Goal: Information Seeking & Learning: Learn about a topic

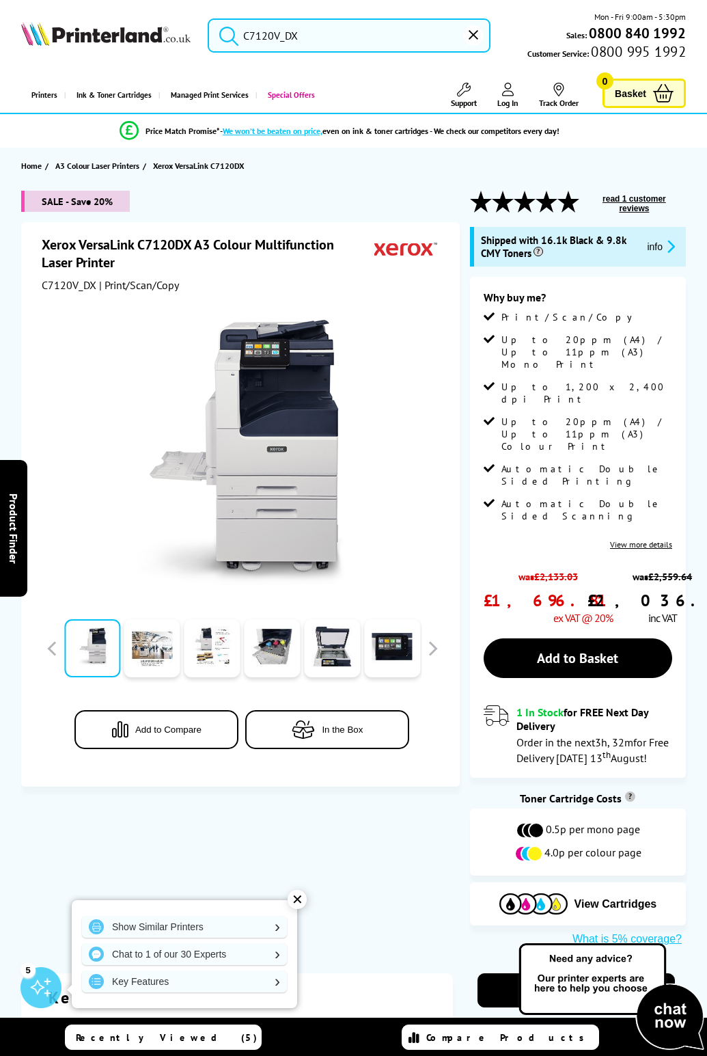
click at [658, 539] on link "View more details" at bounding box center [641, 544] width 62 height 10
click at [646, 539] on link "View more details" at bounding box center [641, 544] width 62 height 10
click at [99, 284] on span "| Print/Scan/Copy" at bounding box center [139, 285] width 80 height 14
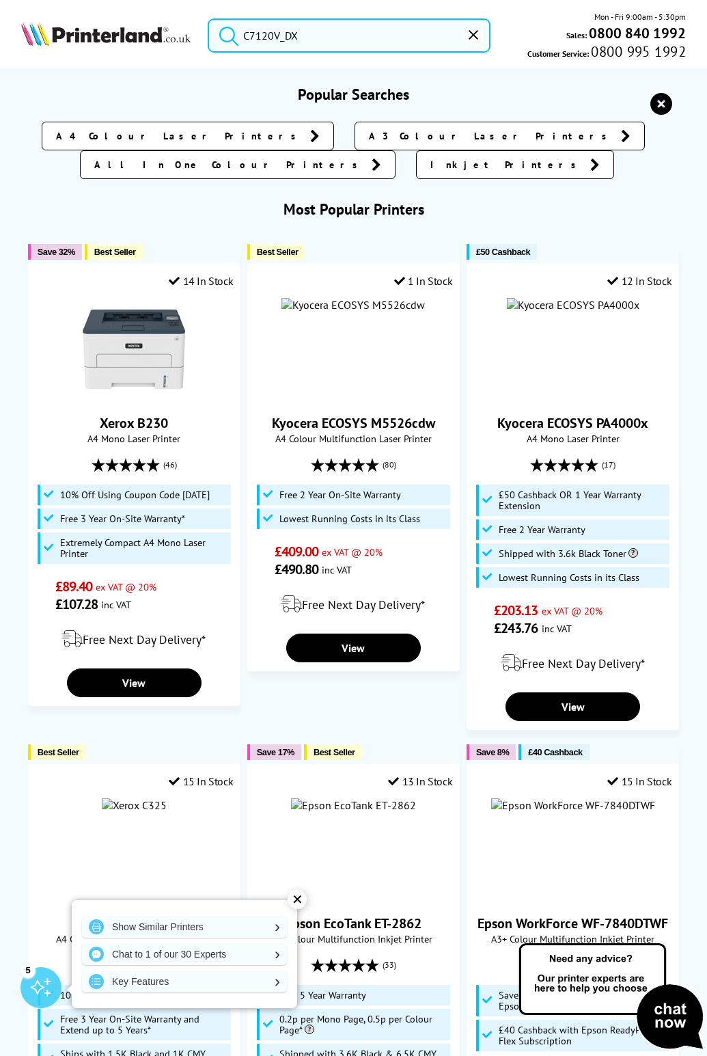
click at [350, 43] on input "C7120V_DX" at bounding box center [349, 35] width 283 height 34
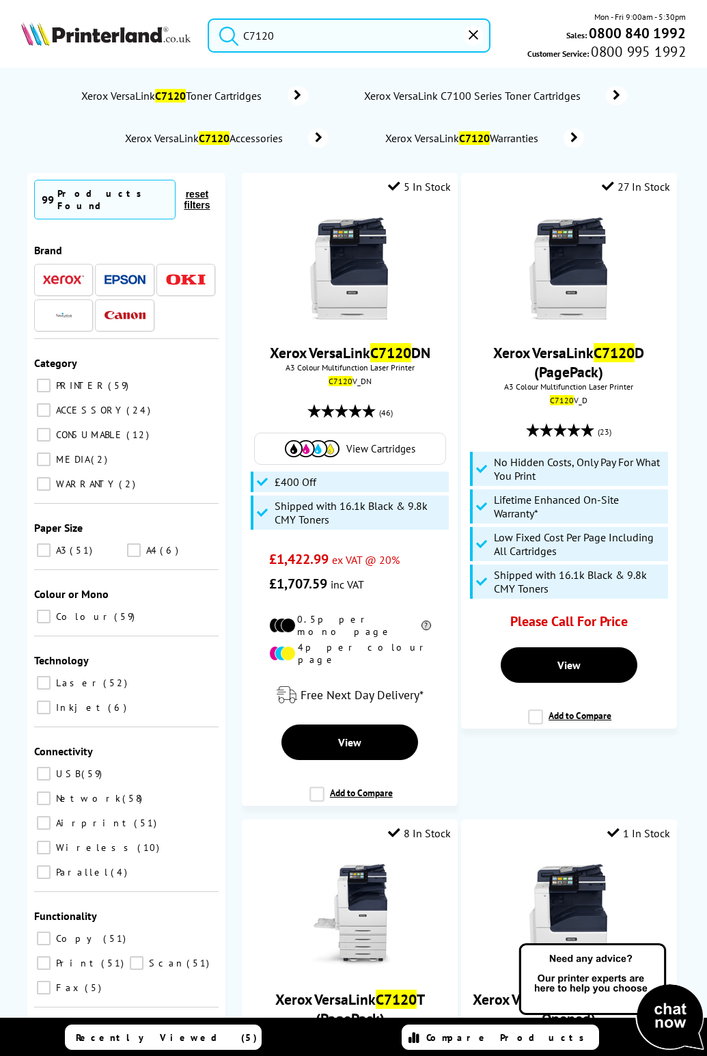
type input "C7120"
click at [208, 18] on button "submit" at bounding box center [225, 33] width 34 height 30
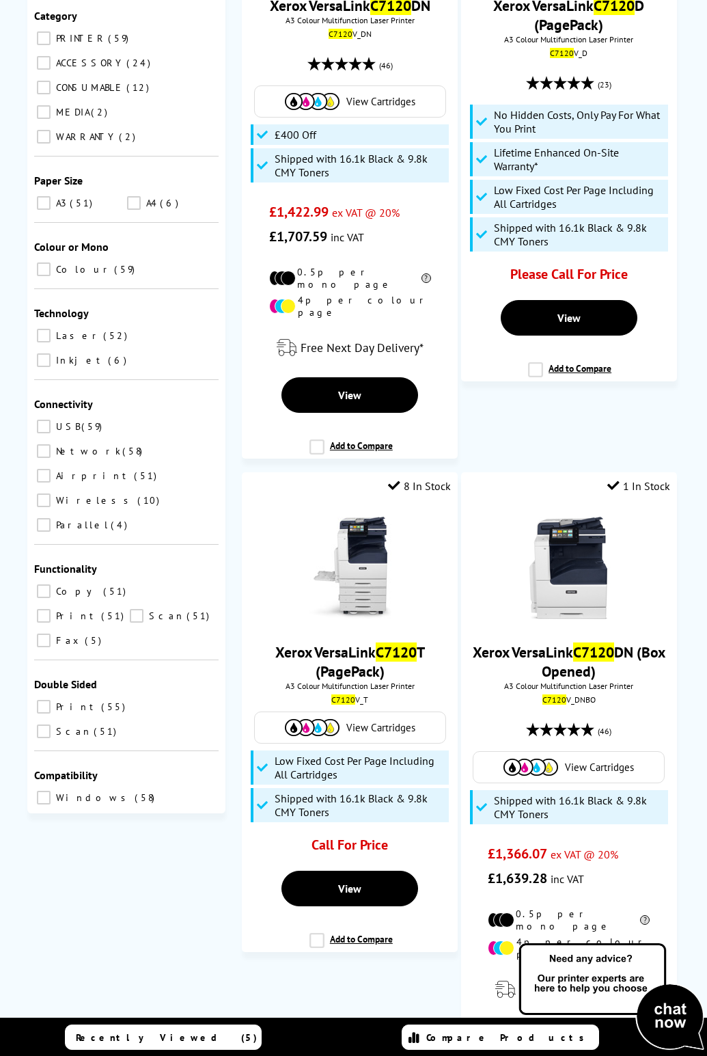
scroll to position [380, 0]
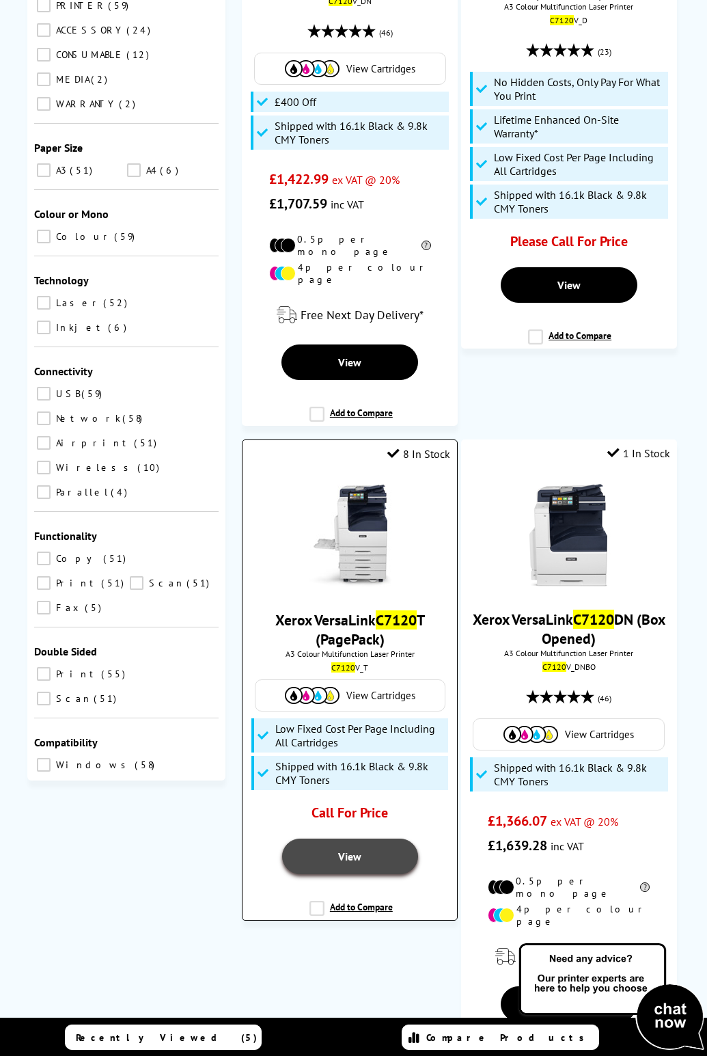
click at [345, 849] on span "View" at bounding box center [349, 856] width 23 height 14
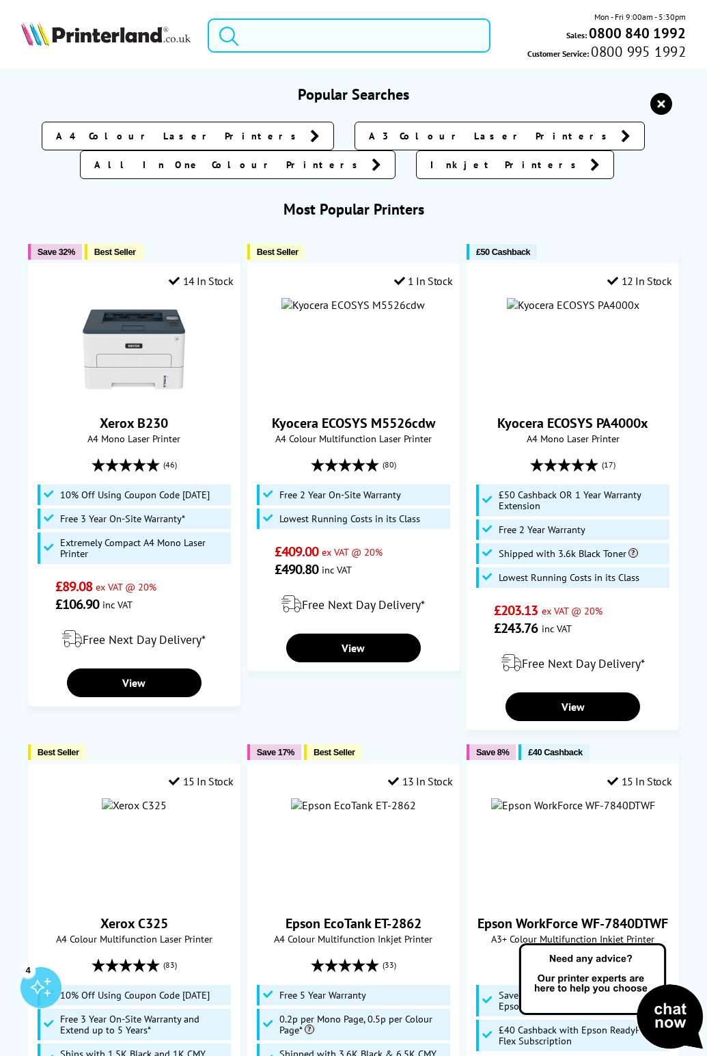
click at [287, 31] on input "search" at bounding box center [349, 35] width 283 height 34
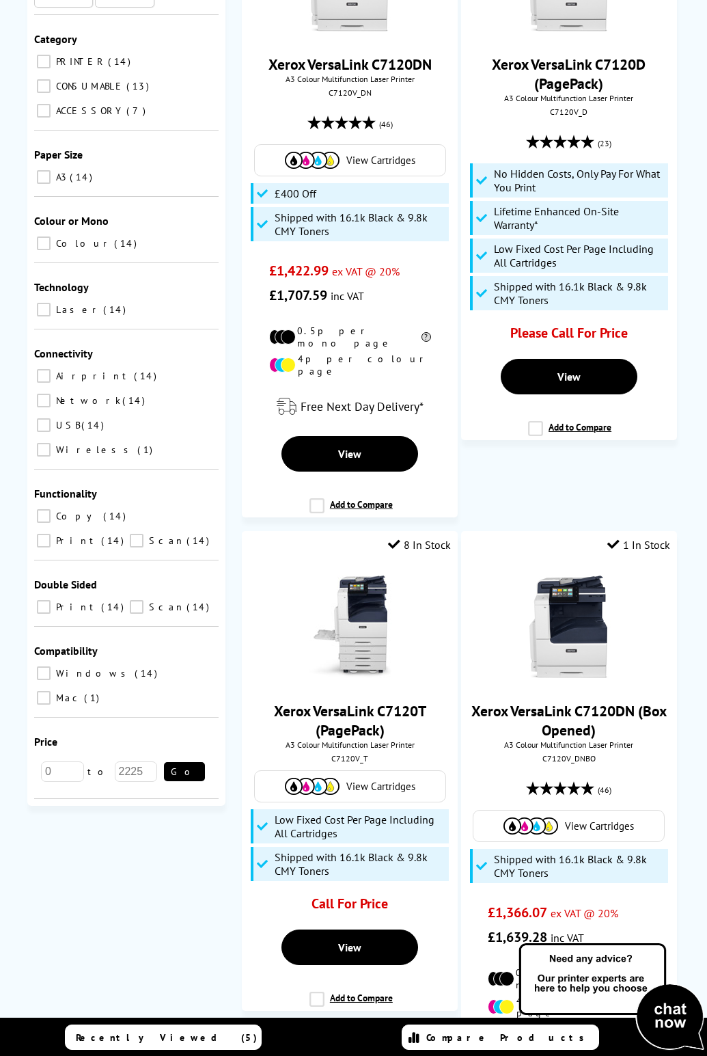
scroll to position [236, 0]
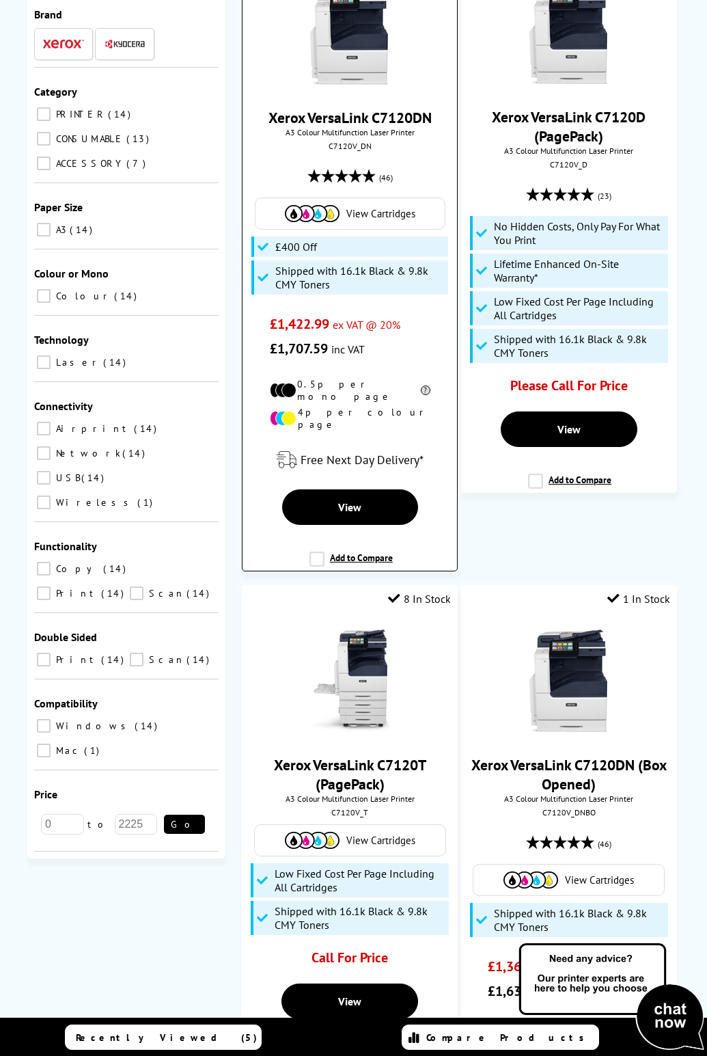
type input "7120"
click at [346, 80] on img at bounding box center [350, 33] width 103 height 103
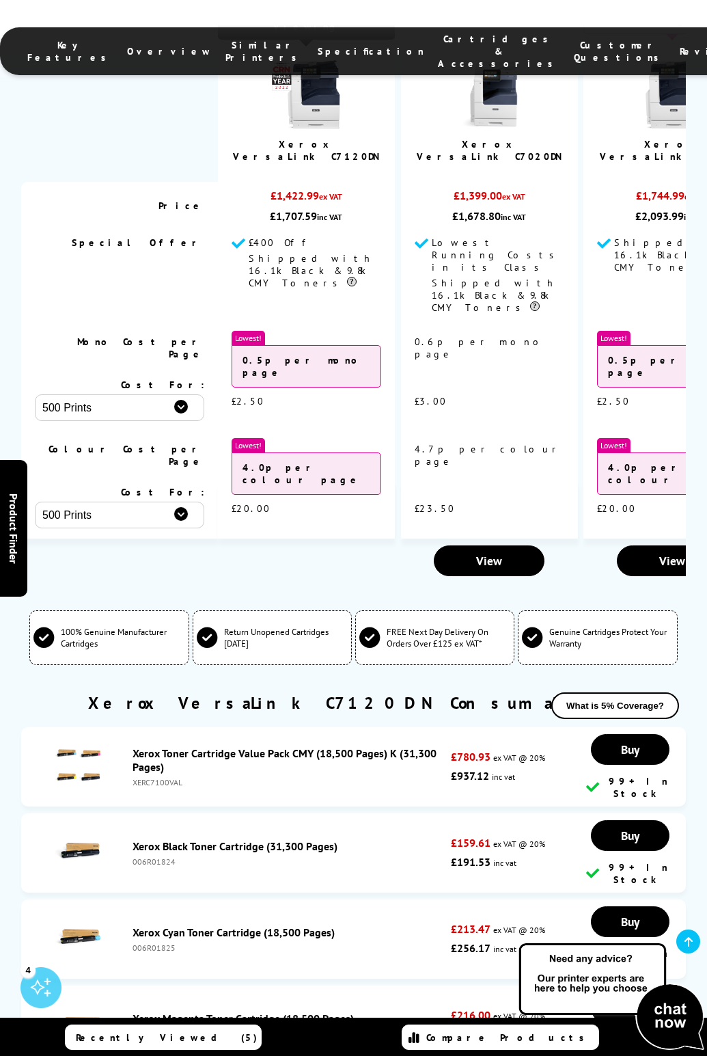
scroll to position [5240, 0]
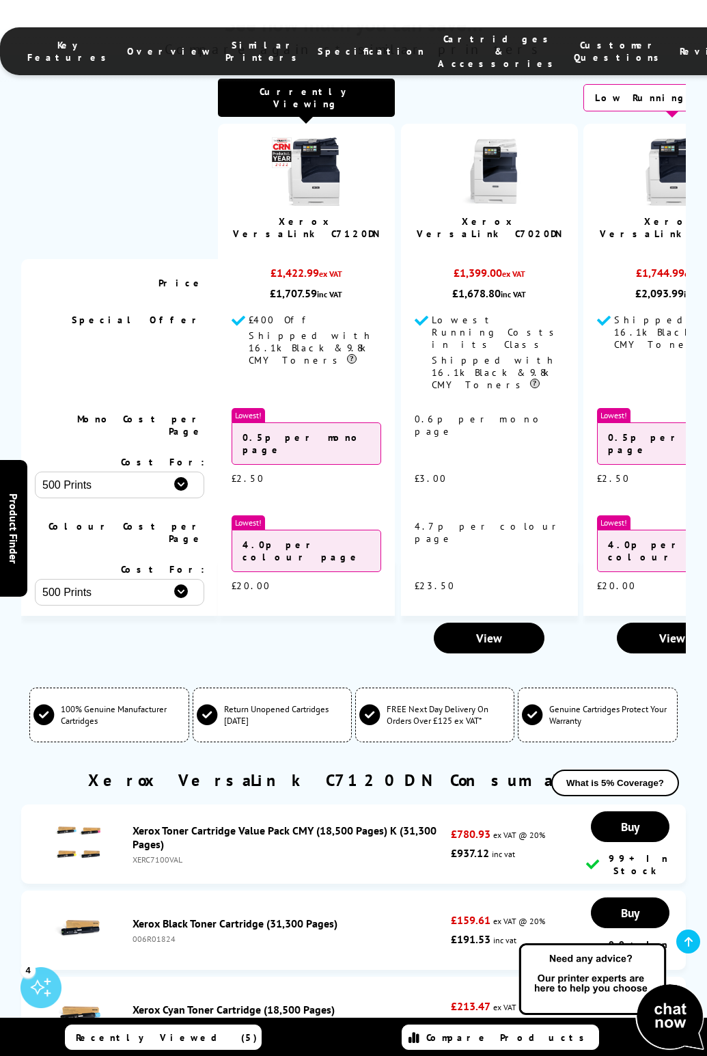
click at [707, 533] on html "Call us Free on 0800 840 1992 Mon-Fri 9:00 - 17:30 Mon - Fri 9:00am - 5:30pm Sa…" at bounding box center [353, 918] width 707 height 12317
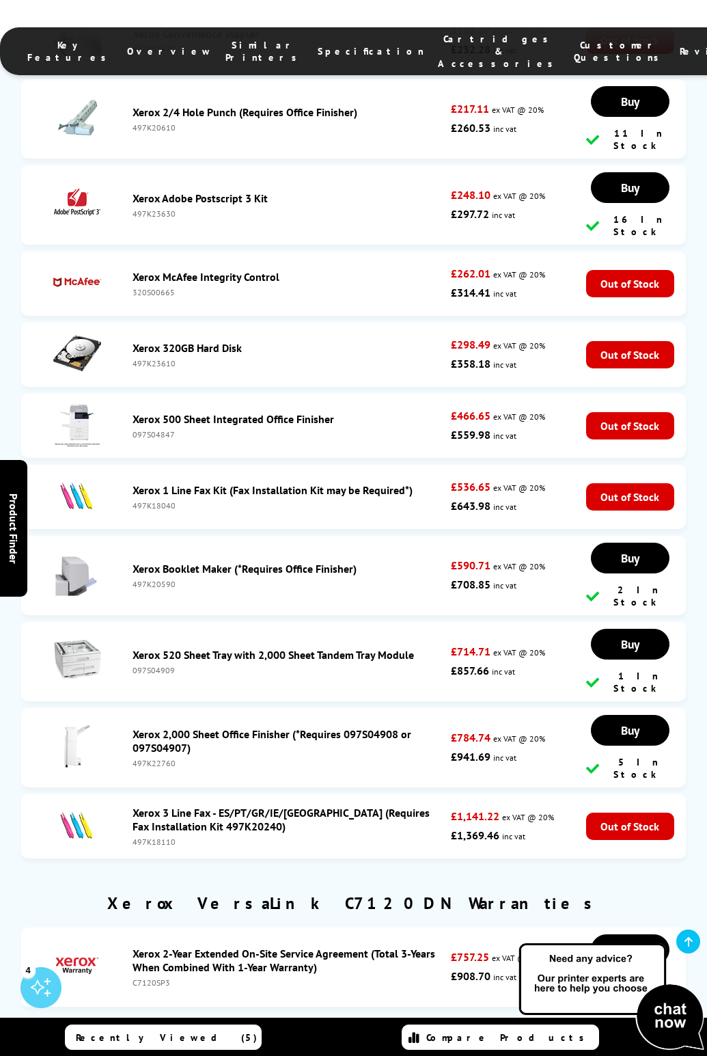
scroll to position [7871, 0]
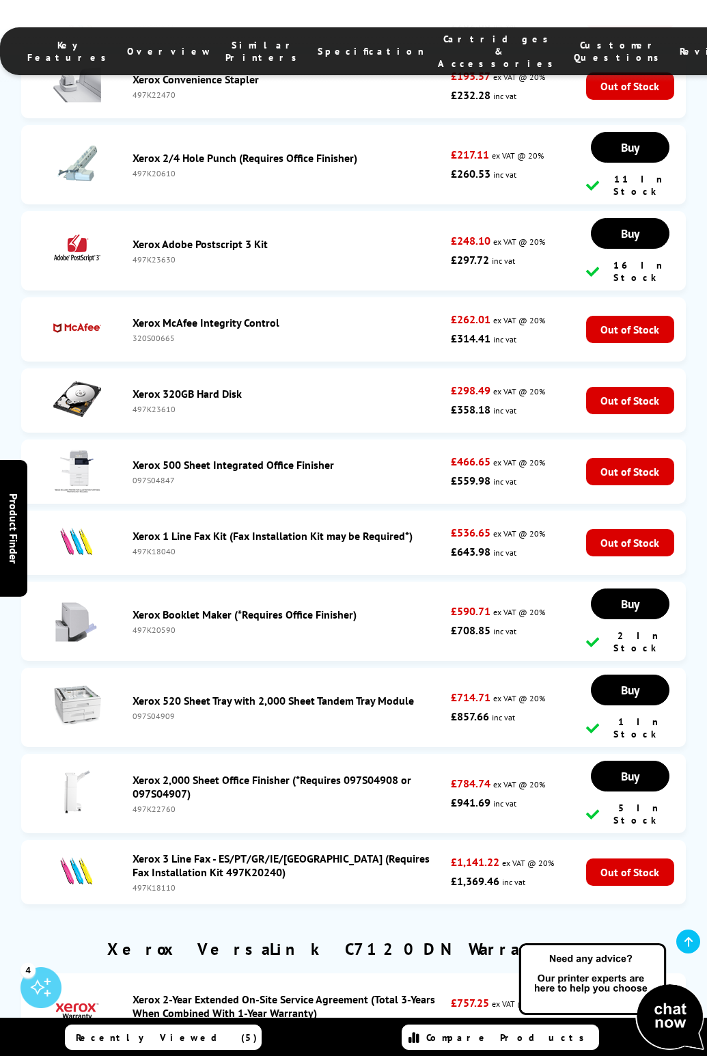
drag, startPoint x: 154, startPoint y: 327, endPoint x: 133, endPoint y: 327, distance: 21.2
click at [133, 1023] on div "C7120SP3" at bounding box center [289, 1028] width 312 height 10
copy div "C7120SP3"
drag, startPoint x: 124, startPoint y: 291, endPoint x: 314, endPoint y: 304, distance: 189.7
click at [314, 973] on li "Xerox 2-Year Extended On-Site Service Agreement (Total 3-Years When Combined Wi…" at bounding box center [353, 1012] width 665 height 79
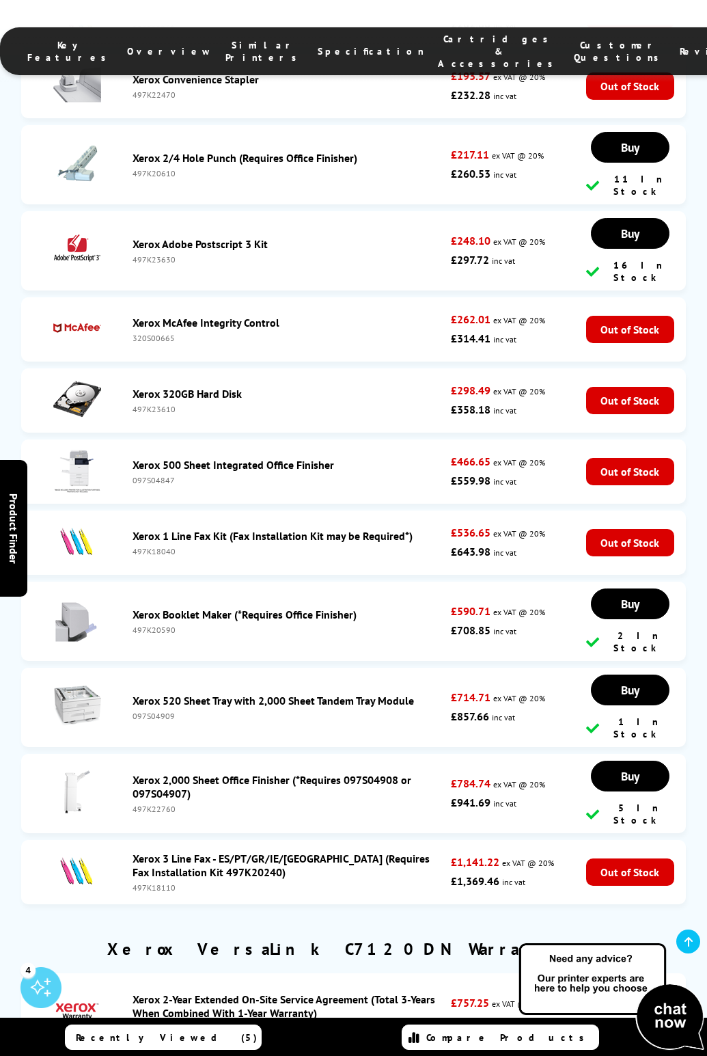
copy li "Xerox 2-Year Extended On-Site Service Agreement (Total 3-Years When Combined Wi…"
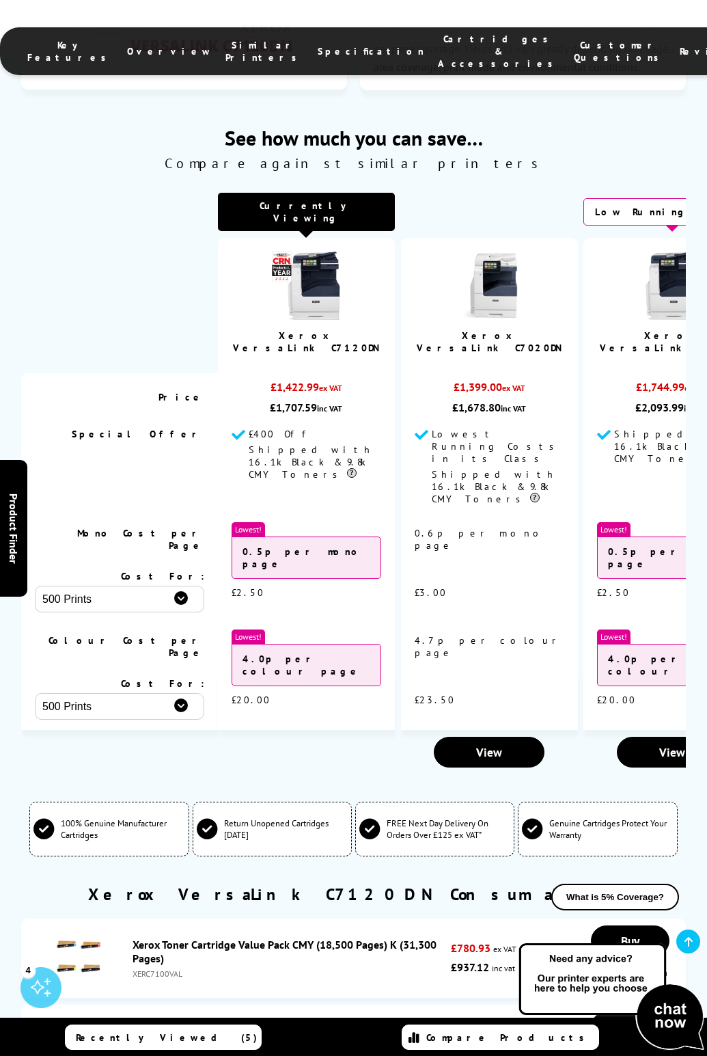
scroll to position [4947, 0]
